Goal: Information Seeking & Learning: Understand process/instructions

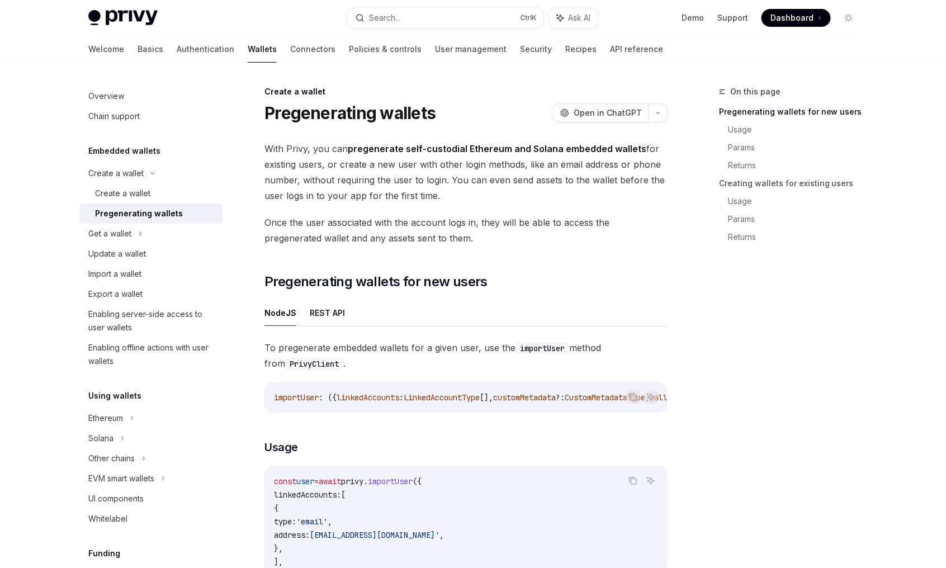
type textarea "*"
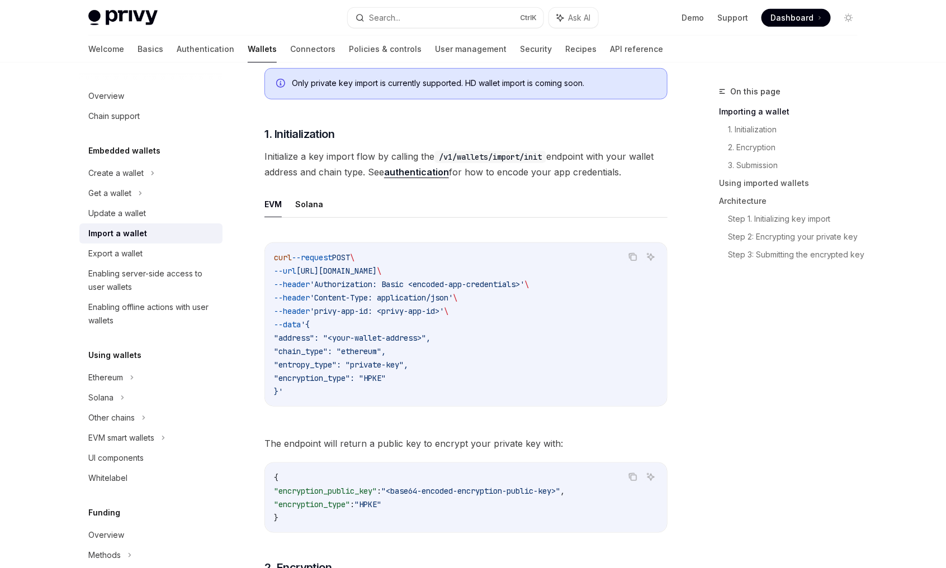
scroll to position [17, 0]
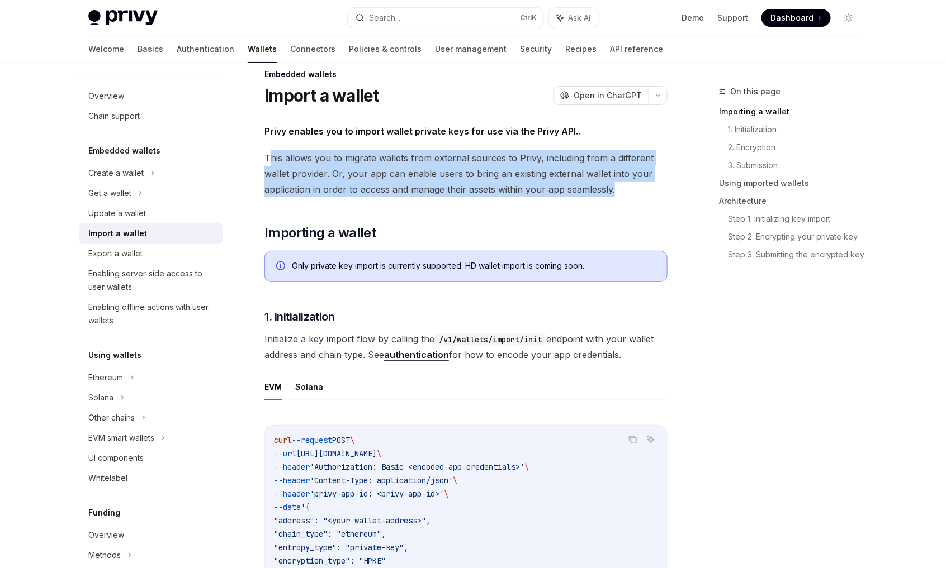
drag, startPoint x: 270, startPoint y: 153, endPoint x: 618, endPoint y: 189, distance: 350.1
click at [618, 189] on span "This allows you to migrate wallets from external sources to Privy, including fr…" at bounding box center [465, 173] width 403 height 47
click at [329, 180] on span "This allows you to migrate wallets from external sources to Privy, including fr…" at bounding box center [465, 173] width 403 height 47
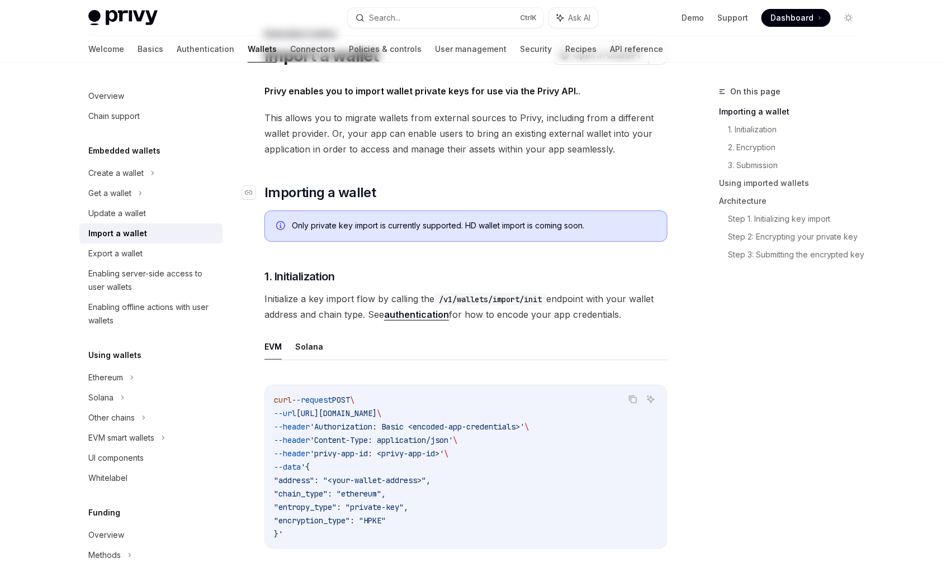
scroll to position [73, 0]
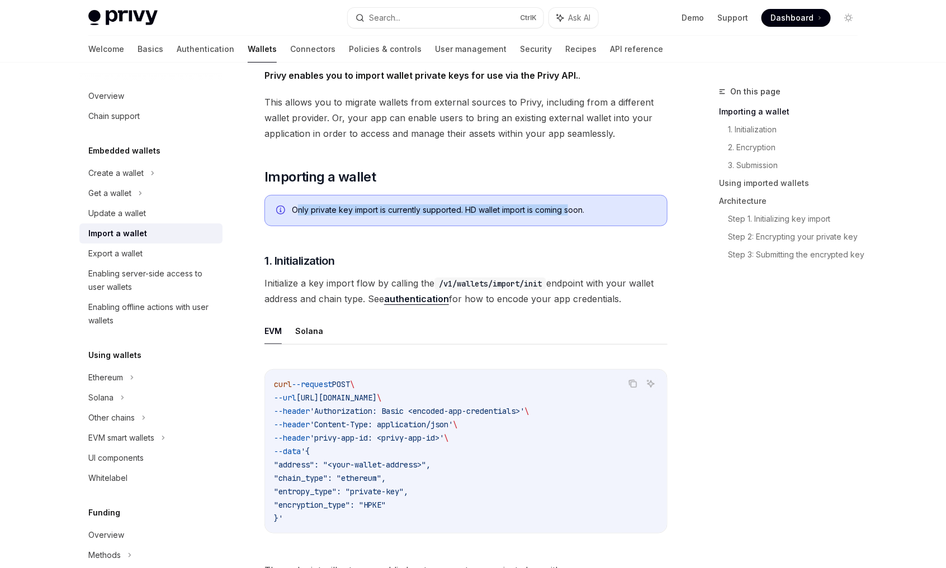
drag, startPoint x: 296, startPoint y: 208, endPoint x: 572, endPoint y: 214, distance: 276.1
click at [572, 214] on div "Only private key import is currently supported. HD wallet import is coming soon." at bounding box center [474, 211] width 364 height 12
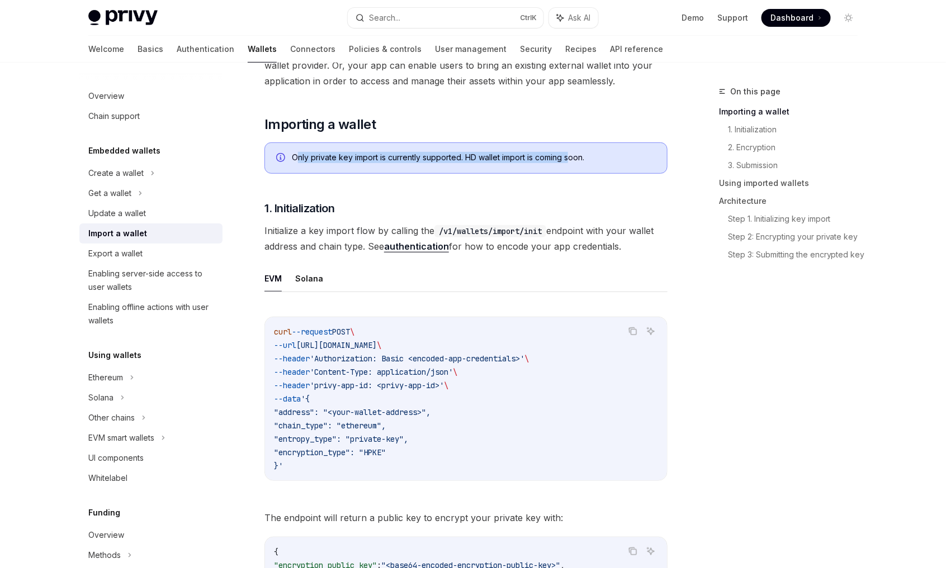
scroll to position [185, 0]
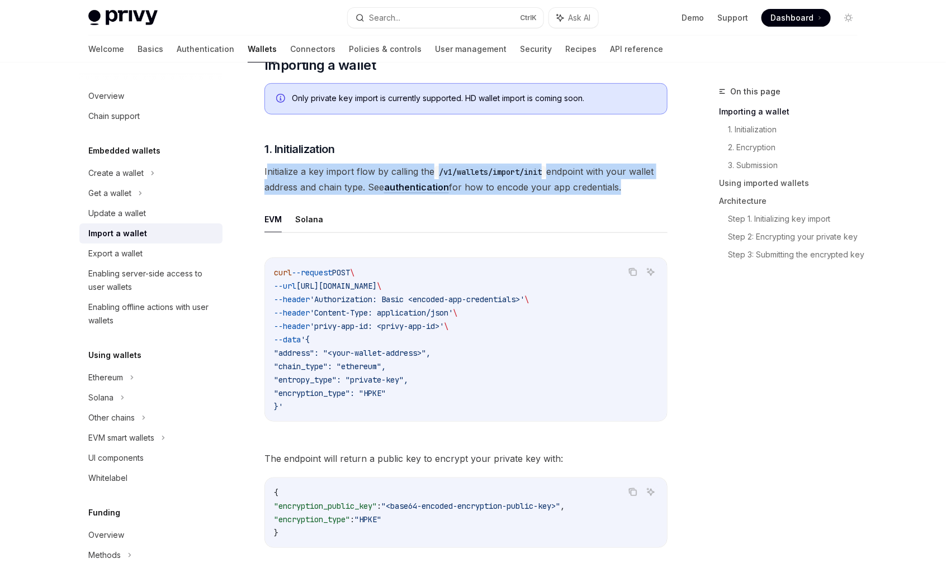
drag, startPoint x: 284, startPoint y: 172, endPoint x: 618, endPoint y: 187, distance: 333.4
click at [618, 187] on span "Initialize a key import flow by calling the /v1/wallets/import/init endpoint wi…" at bounding box center [465, 179] width 403 height 31
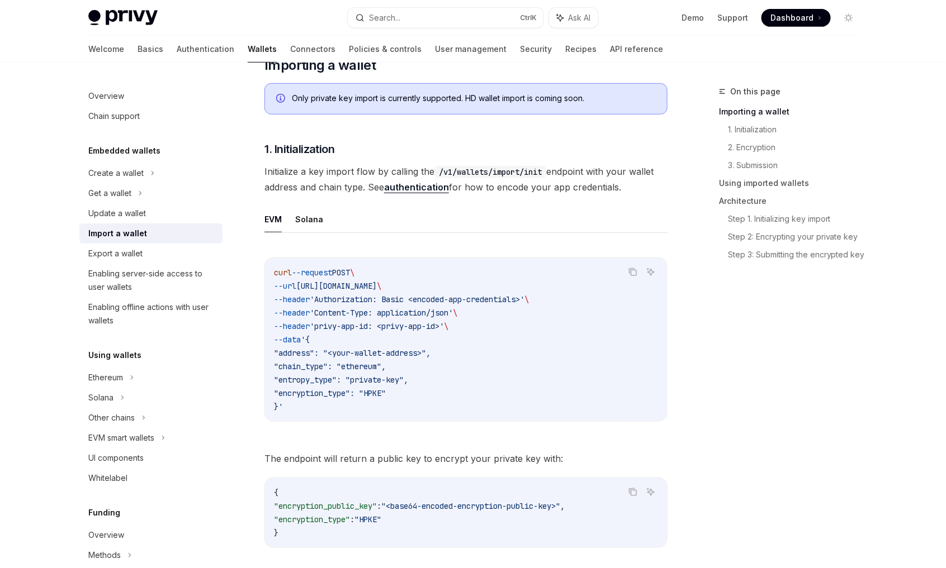
click at [441, 206] on ul "EVM Solana" at bounding box center [465, 219] width 403 height 27
